Goal: Use online tool/utility: Utilize a website feature to perform a specific function

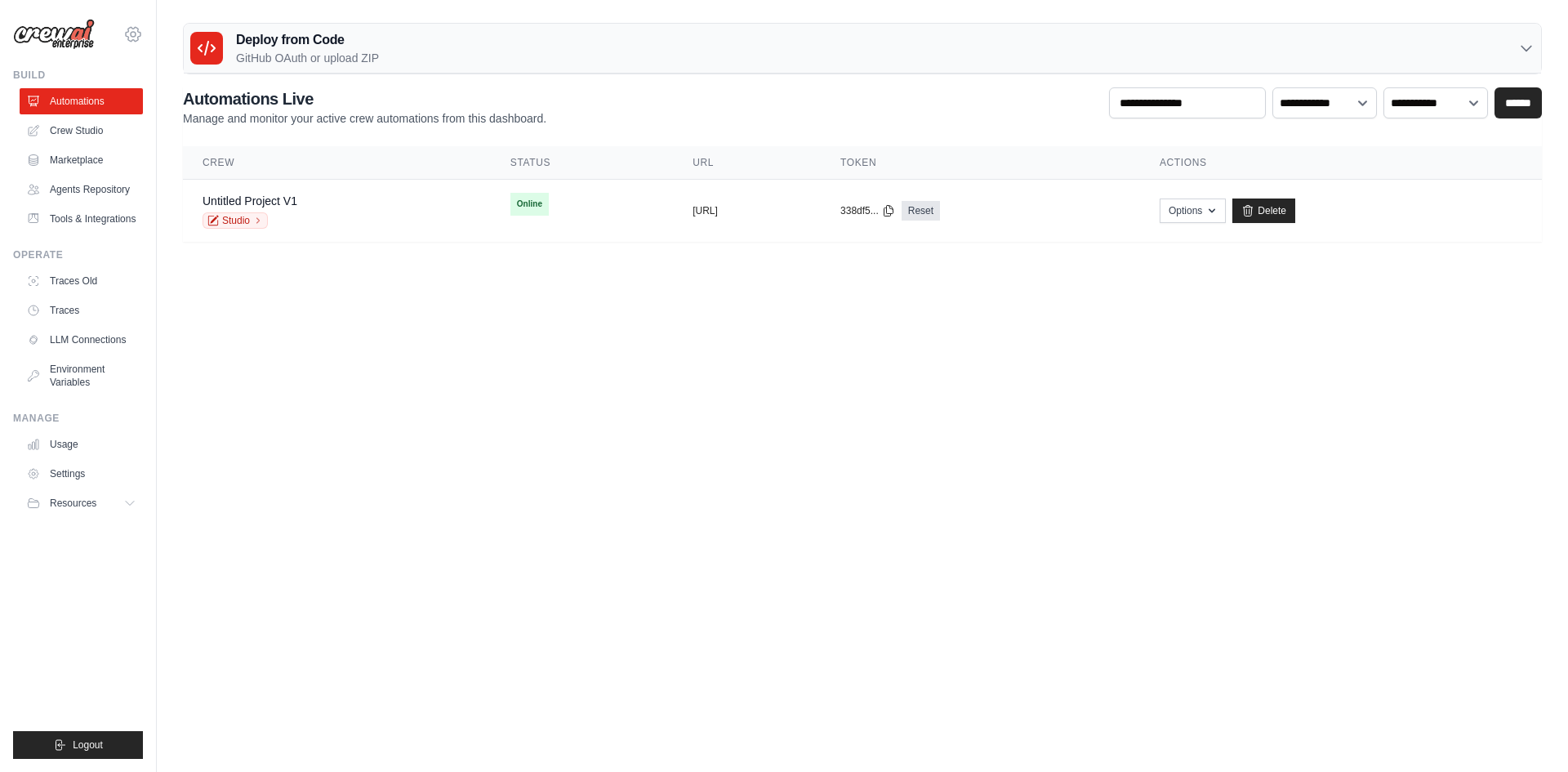
click at [132, 34] on icon at bounding box center [133, 34] width 20 height 20
click at [157, 98] on span "Settings" at bounding box center [204, 101] width 129 height 16
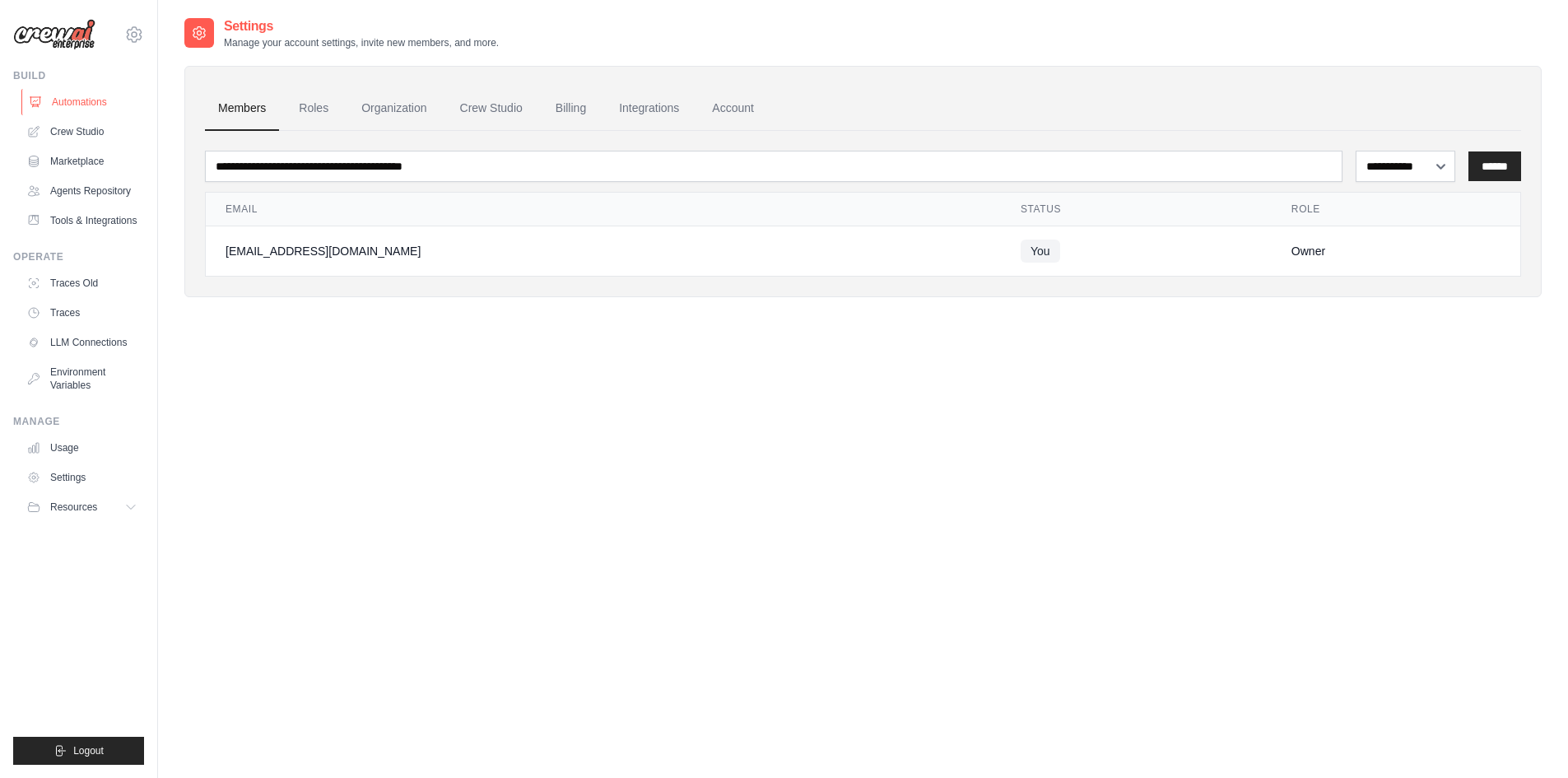
click at [86, 94] on link "Automations" at bounding box center [84, 102] width 124 height 27
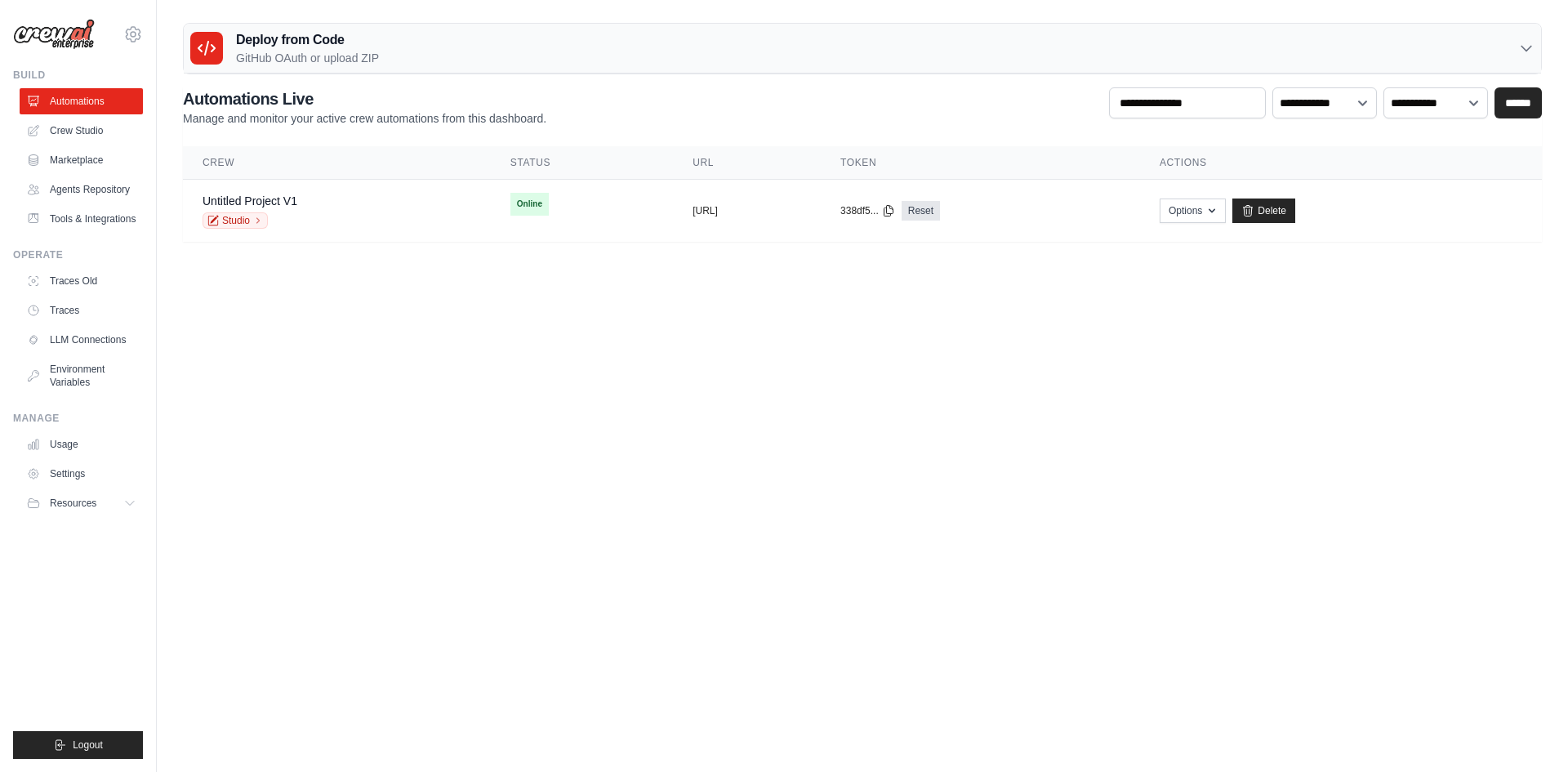
drag, startPoint x: 300, startPoint y: 381, endPoint x: 263, endPoint y: 332, distance: 61.4
click at [292, 372] on body "[EMAIL_ADDRESS][DOMAIN_NAME] Settings Build Automations" at bounding box center [784, 386] width 1568 height 772
click at [65, 122] on link "Crew Studio" at bounding box center [83, 130] width 123 height 27
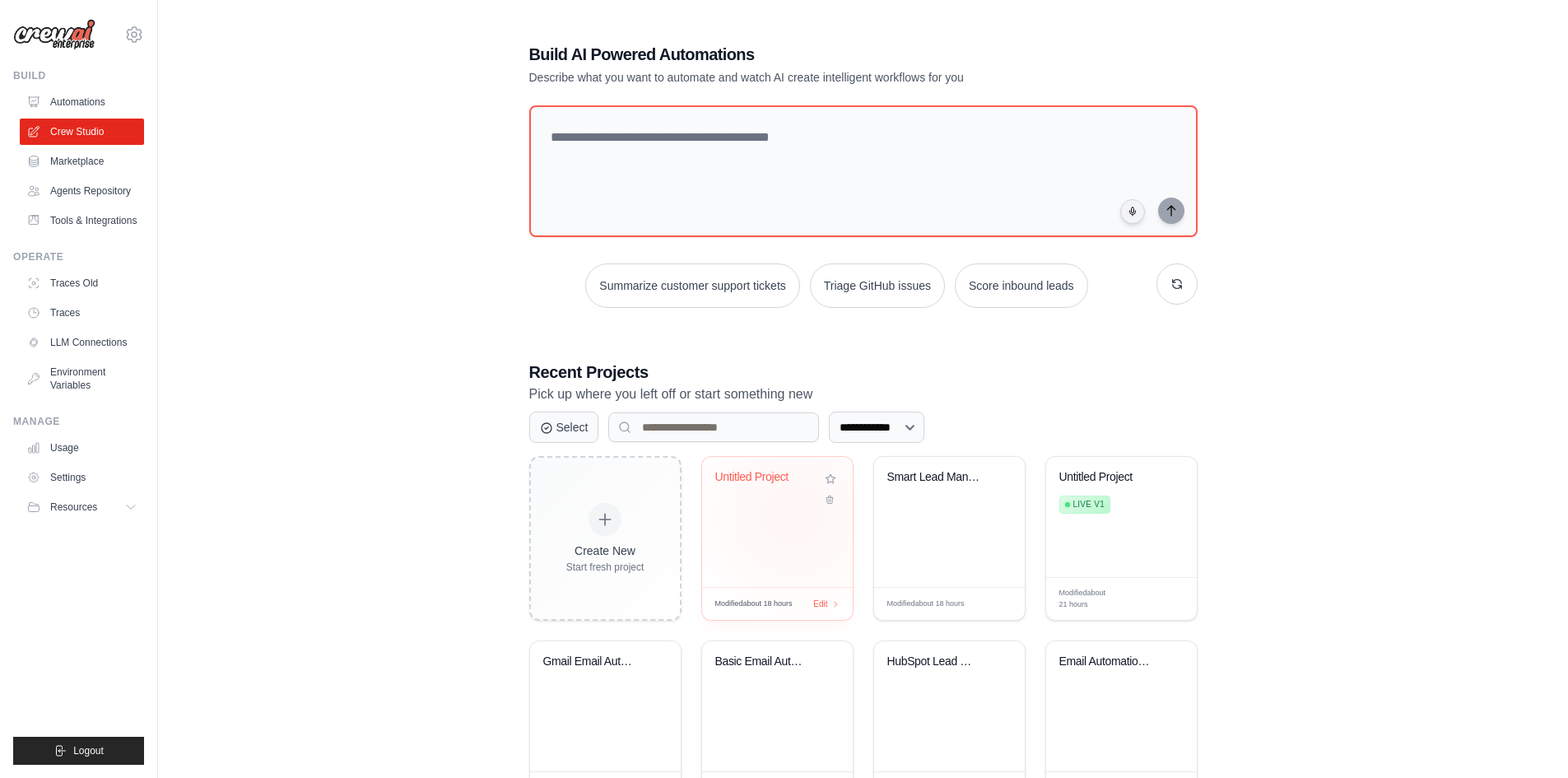
click at [793, 514] on div "Untitled Project" at bounding box center [777, 522] width 151 height 130
